Goal: Transaction & Acquisition: Book appointment/travel/reservation

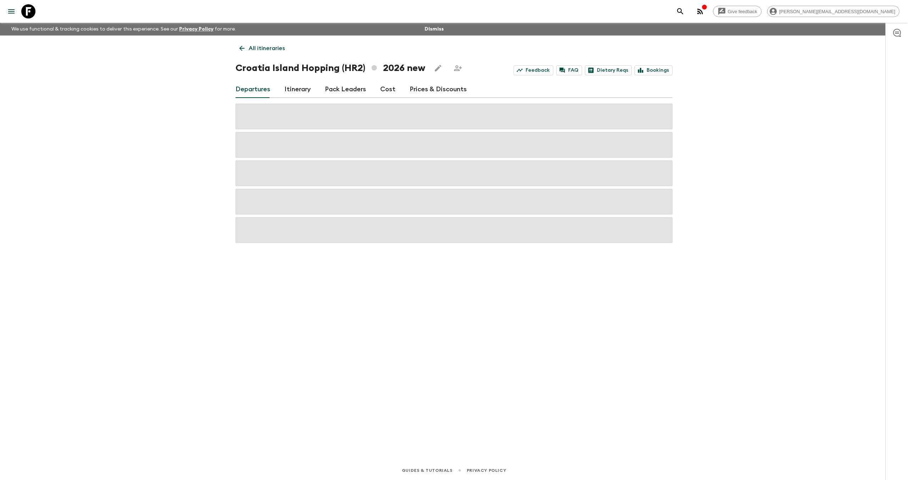
click at [34, 15] on icon at bounding box center [28, 11] width 14 height 14
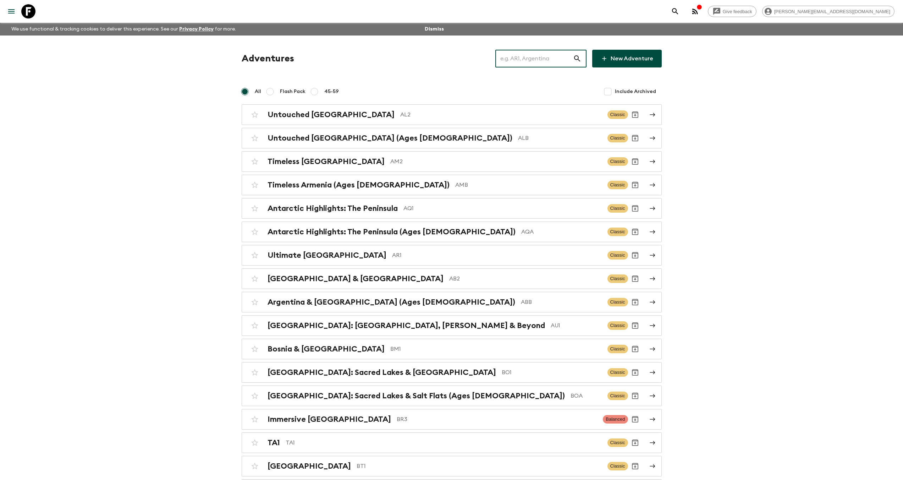
click at [547, 64] on input "text" at bounding box center [534, 59] width 78 height 20
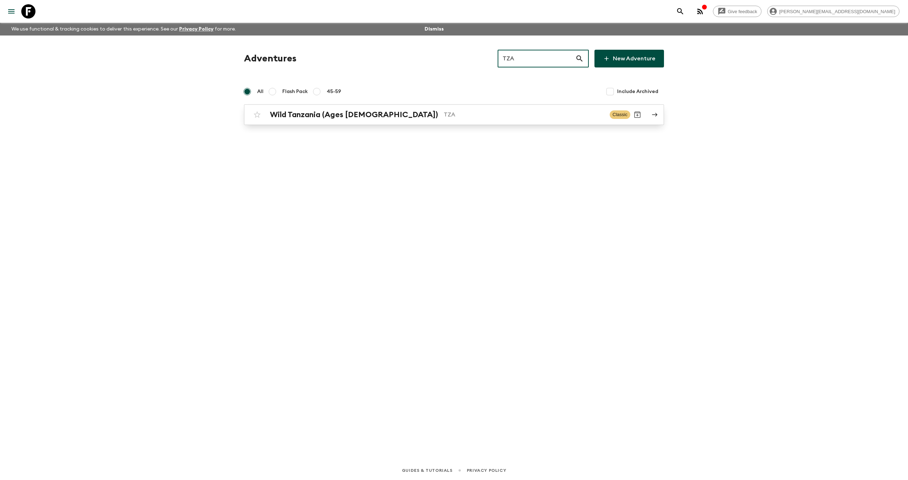
type input "TZA"
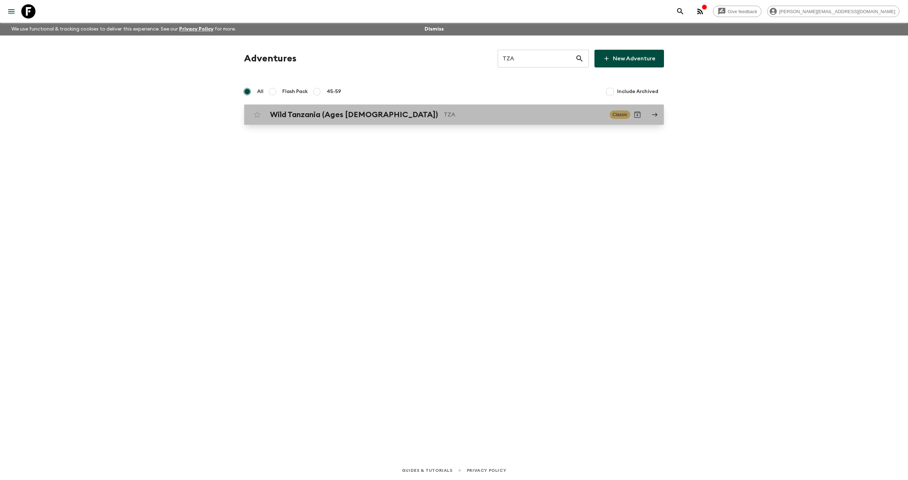
click at [341, 117] on h2 "Wild Tanzania (Ages [DEMOGRAPHIC_DATA])" at bounding box center [354, 114] width 168 height 9
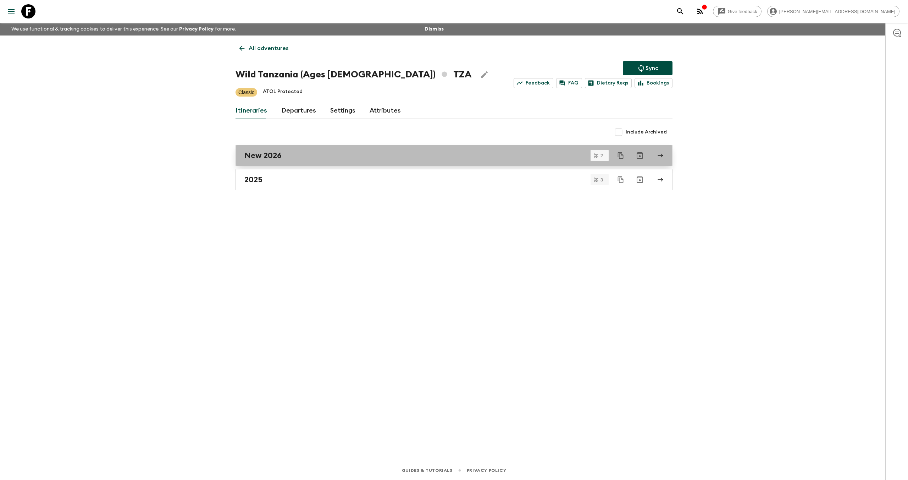
click at [289, 157] on div "New 2026" at bounding box center [447, 155] width 406 height 9
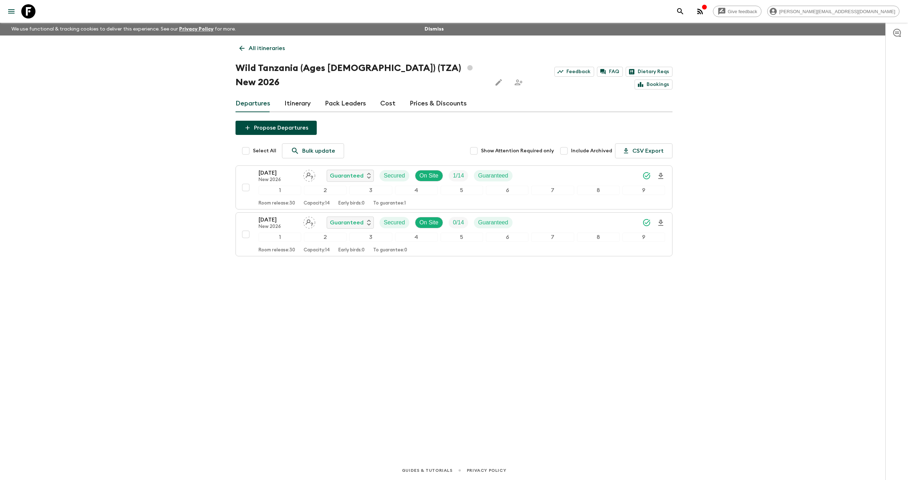
click at [384, 95] on link "Cost" at bounding box center [387, 103] width 15 height 17
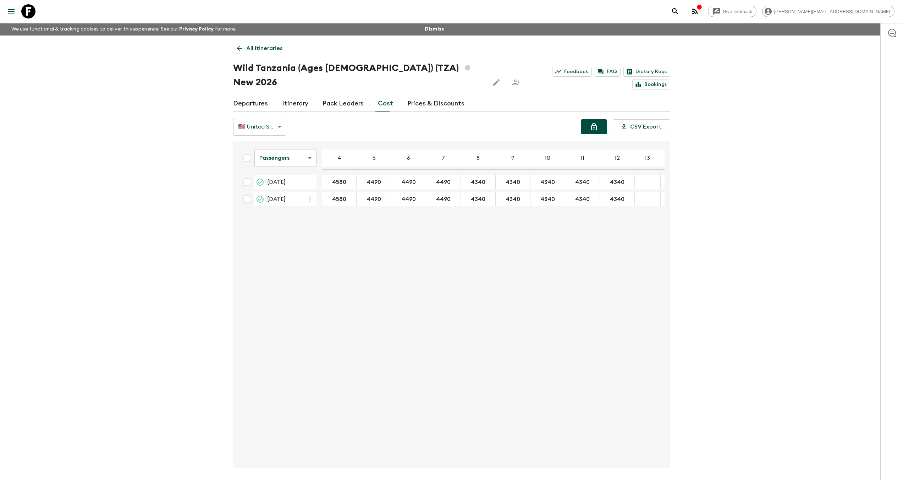
click at [595, 122] on icon "Lock costs" at bounding box center [594, 126] width 9 height 9
